Goal: Information Seeking & Learning: Learn about a topic

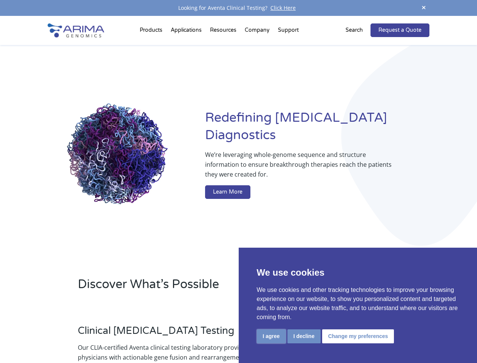
click at [271, 336] on button "I agree" at bounding box center [271, 336] width 29 height 14
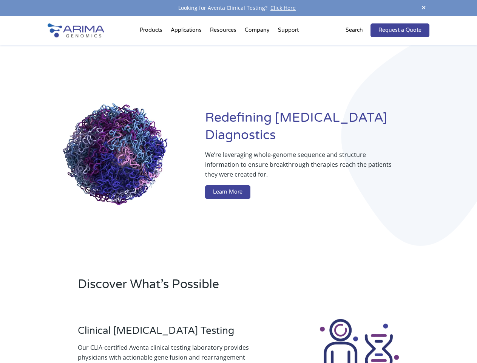
click at [304, 336] on div at bounding box center [359, 359] width 140 height 84
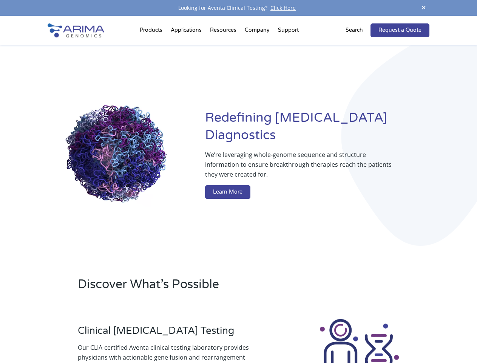
click at [357, 336] on img at bounding box center [359, 359] width 84 height 84
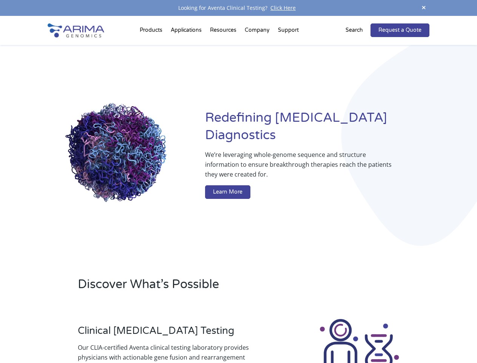
click at [424, 8] on span at bounding box center [423, 8] width 11 height 10
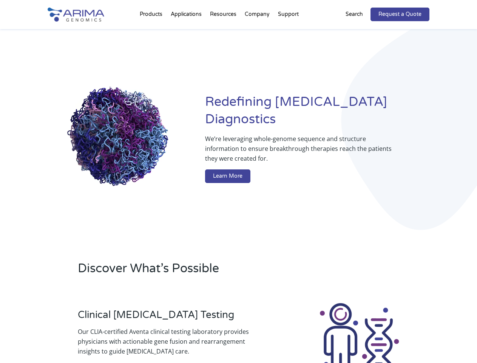
click at [152, 32] on div "Redefining [MEDICAL_DATA] Diagnostics We’re leveraging whole-genome sequence an…" at bounding box center [239, 139] width 382 height 221
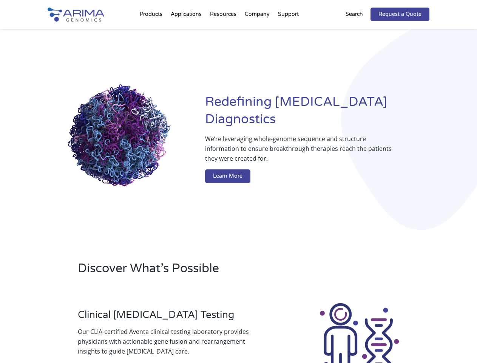
click at [224, 32] on div "Redefining [MEDICAL_DATA] Diagnostics We’re leveraging whole-genome sequence an…" at bounding box center [239, 139] width 382 height 221
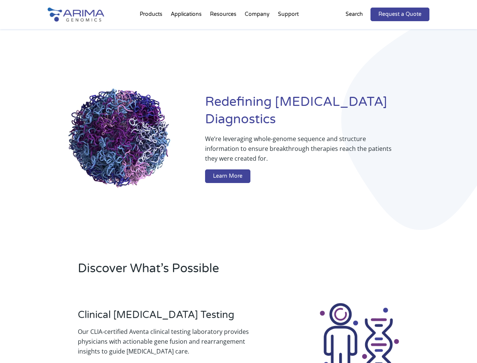
click at [258, 32] on div "Redefining [MEDICAL_DATA] Diagnostics We’re leveraging whole-genome sequence an…" at bounding box center [239, 139] width 382 height 221
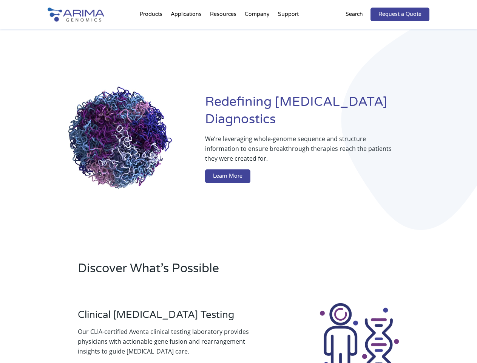
click at [288, 32] on div "Redefining [MEDICAL_DATA] Diagnostics We’re leveraging whole-genome sequence an…" at bounding box center [239, 139] width 382 height 221
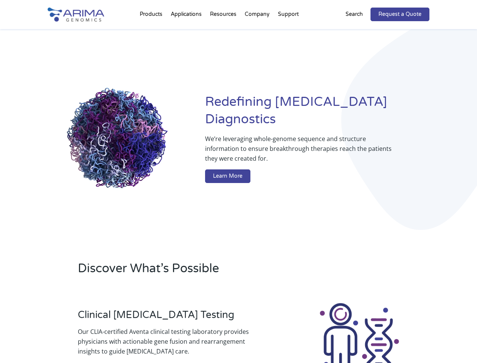
click at [359, 30] on div "Redefining [MEDICAL_DATA] Diagnostics We’re leveraging whole-genome sequence an…" at bounding box center [239, 139] width 382 height 221
